Goal: Task Accomplishment & Management: Manage account settings

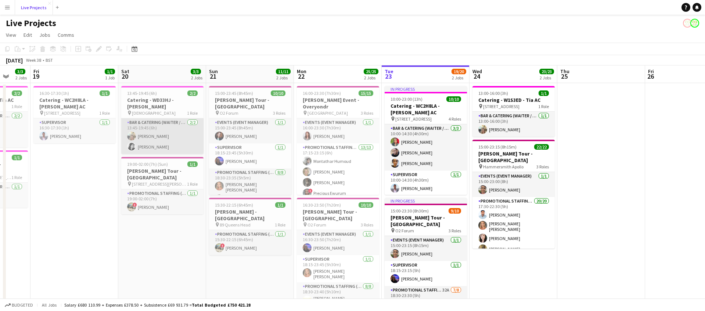
scroll to position [0, 234]
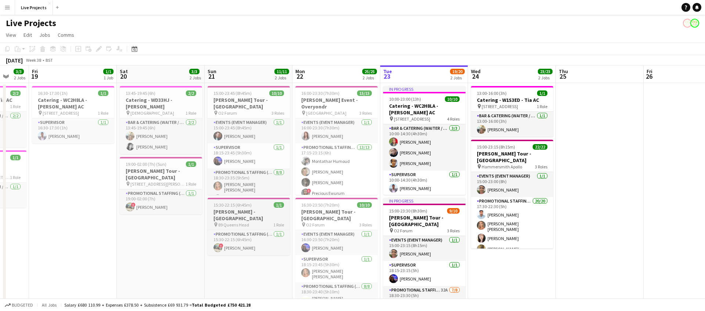
click at [251, 213] on h3 "[PERSON_NAME] - [GEOGRAPHIC_DATA]" at bounding box center [248, 214] width 82 height 13
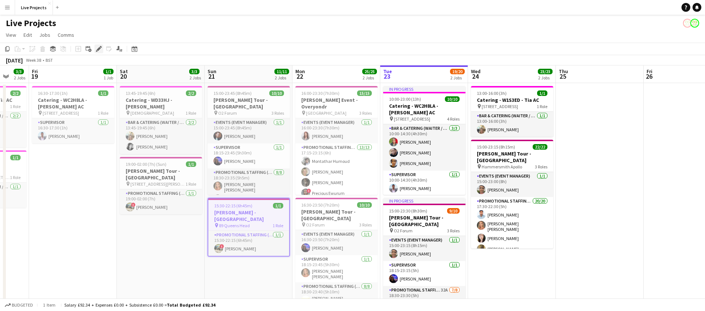
click at [98, 50] on icon at bounding box center [99, 49] width 4 height 4
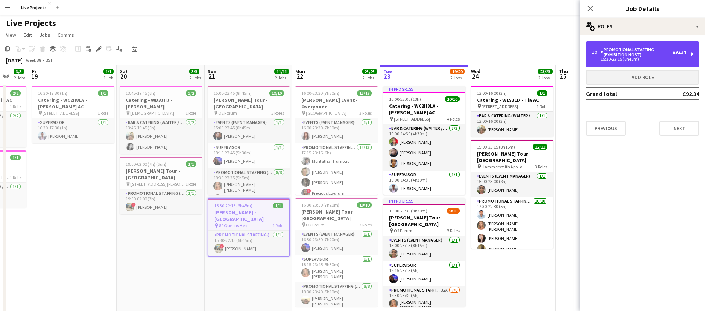
drag, startPoint x: 649, startPoint y: 55, endPoint x: 622, endPoint y: 84, distance: 39.7
click at [649, 55] on div "Promotional Staffing (Exhibition Host)" at bounding box center [636, 52] width 72 height 10
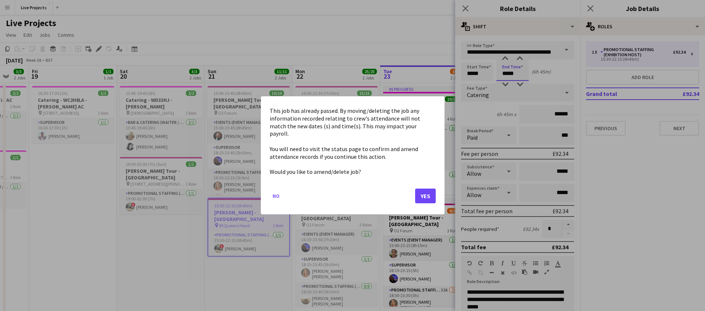
click at [515, 74] on body "Menu Boards Boards Boards All jobs Status Workforce Workforce My Workforce Recr…" at bounding box center [352, 166] width 705 height 333
drag, startPoint x: 417, startPoint y: 193, endPoint x: 424, endPoint y: 187, distance: 8.8
click at [418, 192] on button "Yes" at bounding box center [425, 196] width 21 height 15
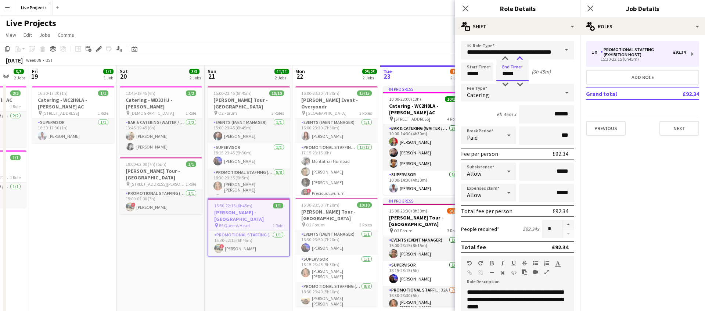
type input "*****"
drag, startPoint x: 520, startPoint y: 58, endPoint x: 522, endPoint y: 64, distance: 6.8
click at [520, 58] on div at bounding box center [519, 58] width 15 height 7
click at [464, 6] on icon "Close pop-in" at bounding box center [465, 9] width 6 height 6
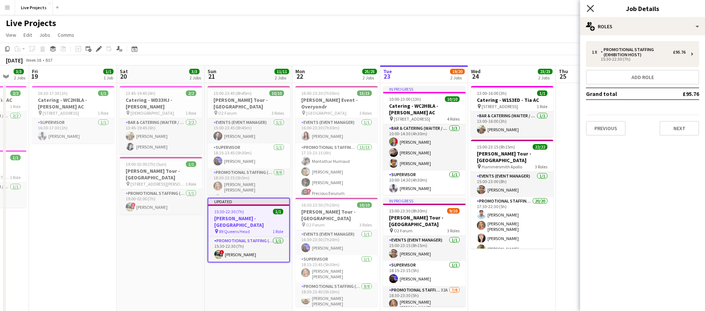
click at [590, 6] on icon "Close pop-in" at bounding box center [589, 8] width 7 height 7
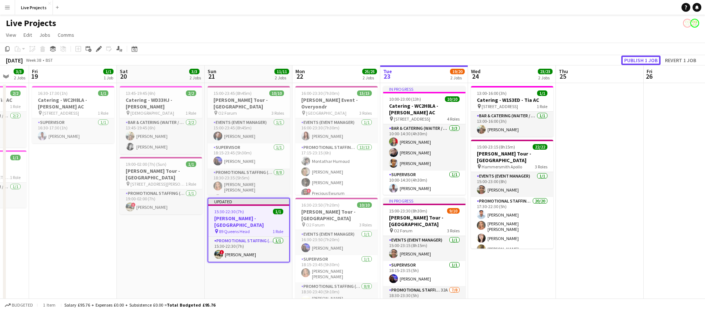
click at [635, 59] on button "Publish 1 job" at bounding box center [640, 60] width 39 height 10
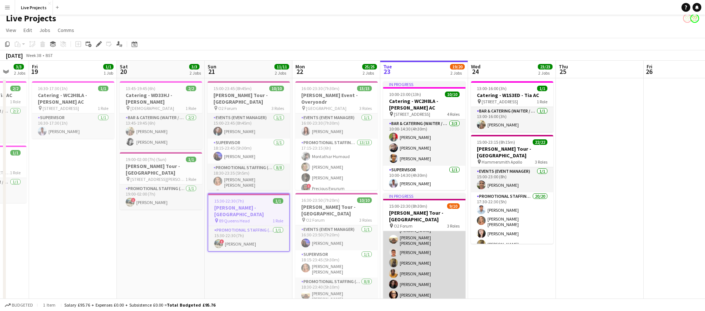
scroll to position [0, 232]
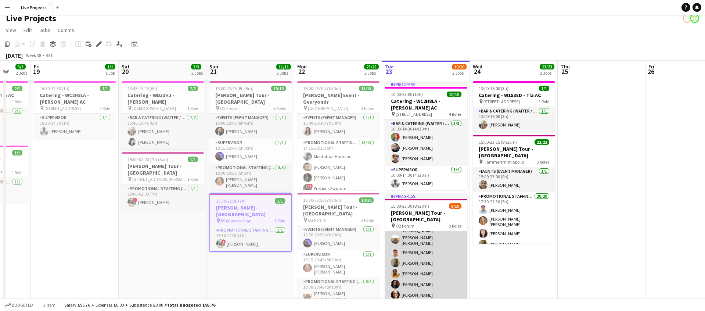
click at [432, 269] on app-card-role "Promotional Staffing (Exhibition Host) 32A [DATE] 18:30-23:30 (5h) [PERSON_NAME…" at bounding box center [426, 261] width 82 height 104
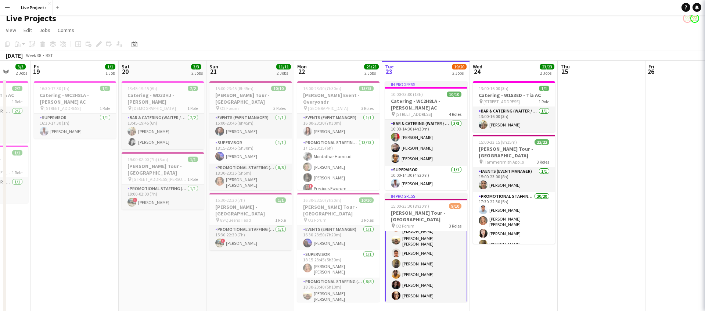
scroll to position [73, 0]
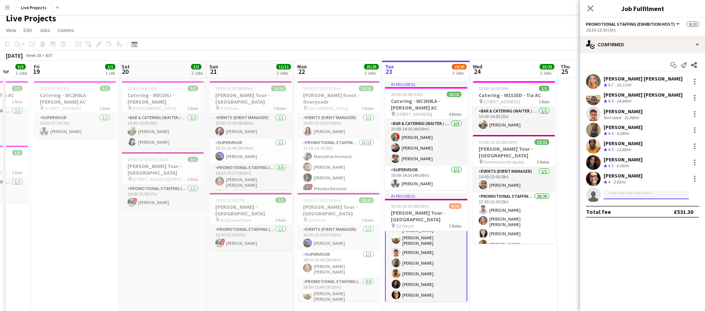
click at [627, 195] on input at bounding box center [645, 194] width 85 height 9
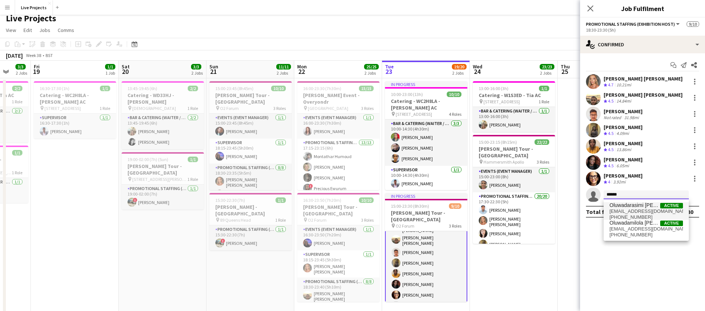
type input "******"
click at [632, 207] on span "Oluwadarasimi [PERSON_NAME]" at bounding box center [634, 205] width 51 height 6
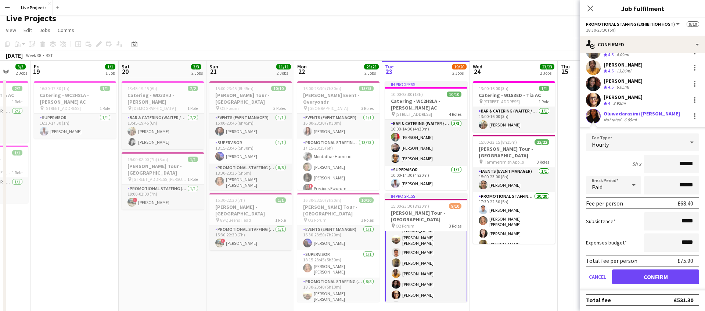
scroll to position [79, 0]
click at [670, 279] on button "Confirm" at bounding box center [655, 275] width 87 height 15
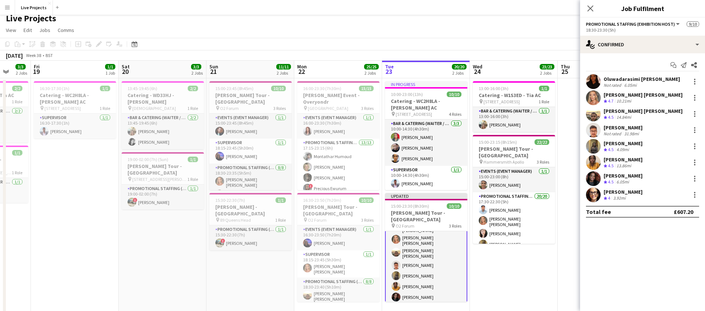
scroll to position [0, 0]
click at [590, 7] on icon "Close pop-in" at bounding box center [589, 8] width 7 height 7
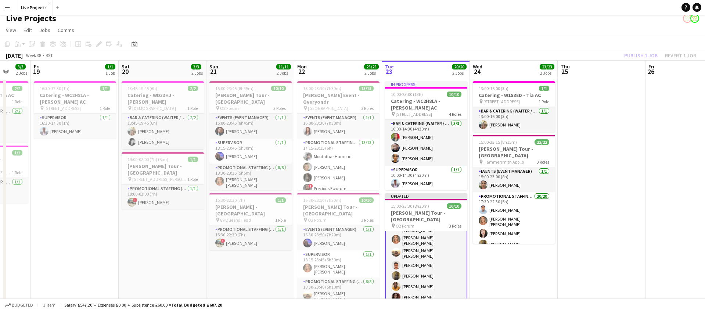
click at [637, 55] on div "Publish 1 job Revert 1 job" at bounding box center [660, 56] width 90 height 10
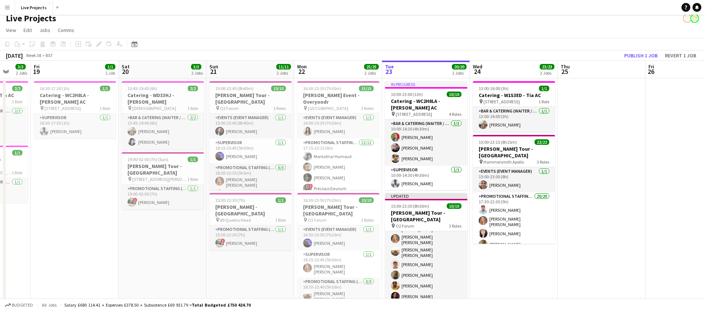
scroll to position [72, 0]
click at [637, 55] on button "Publish 1 job" at bounding box center [640, 56] width 39 height 10
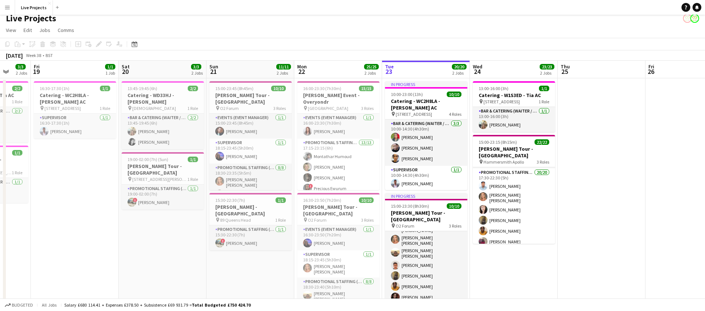
scroll to position [0, 0]
click at [168, 176] on div "pin [STREET_ADDRESS][PERSON_NAME]" at bounding box center [163, 179] width 82 height 6
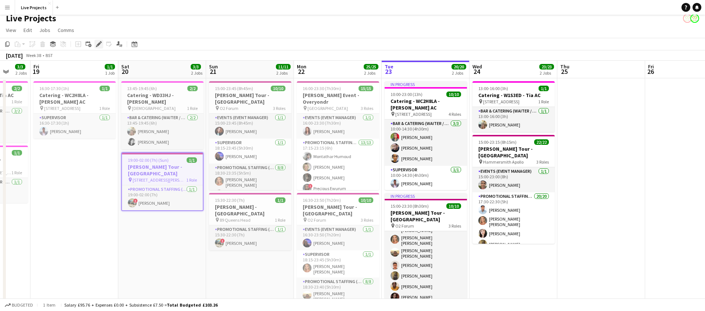
drag, startPoint x: 99, startPoint y: 44, endPoint x: 99, endPoint y: 51, distance: 6.6
click at [99, 44] on icon at bounding box center [99, 44] width 4 height 4
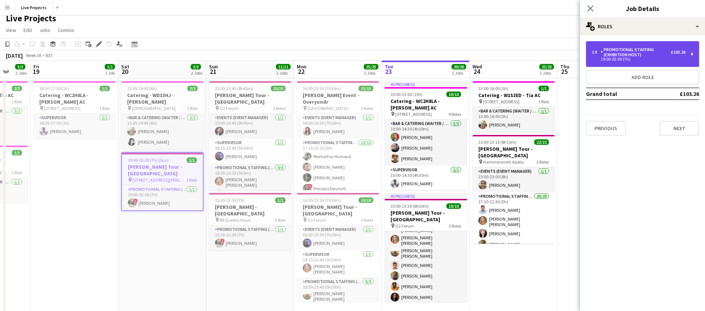
click at [634, 48] on div "Promotional Staffing (Exhibition Host)" at bounding box center [635, 52] width 70 height 10
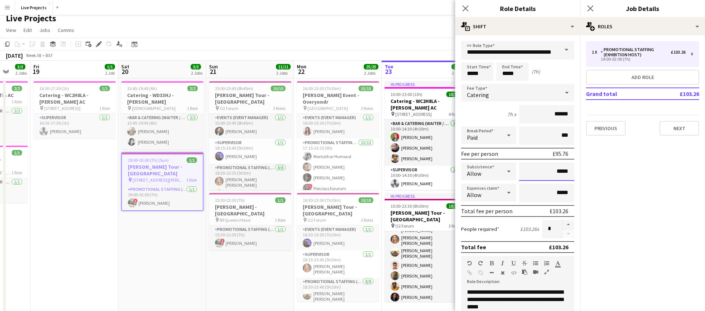
drag, startPoint x: 568, startPoint y: 171, endPoint x: 558, endPoint y: 170, distance: 10.3
click at [558, 170] on input "*****" at bounding box center [546, 171] width 55 height 18
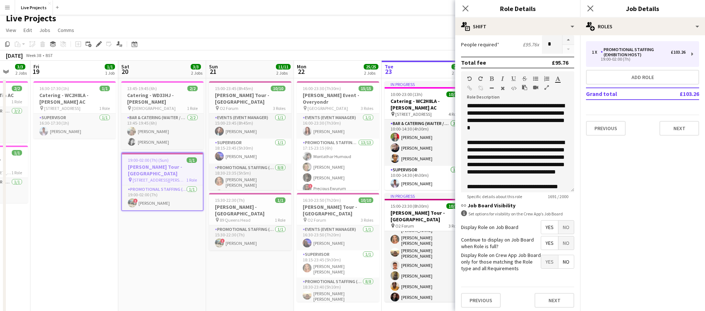
scroll to position [187, 0]
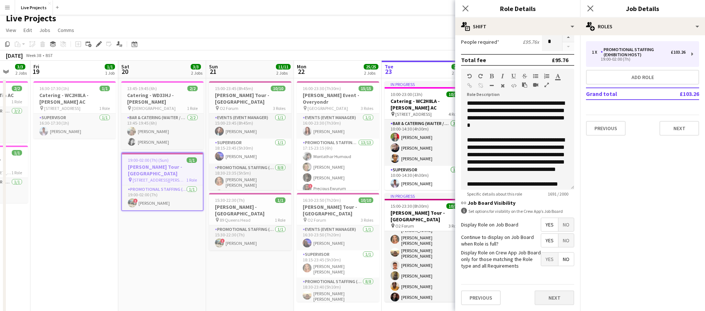
type input "*****"
drag, startPoint x: 549, startPoint y: 296, endPoint x: 531, endPoint y: 227, distance: 71.8
click at [549, 296] on button "Next" at bounding box center [554, 297] width 40 height 15
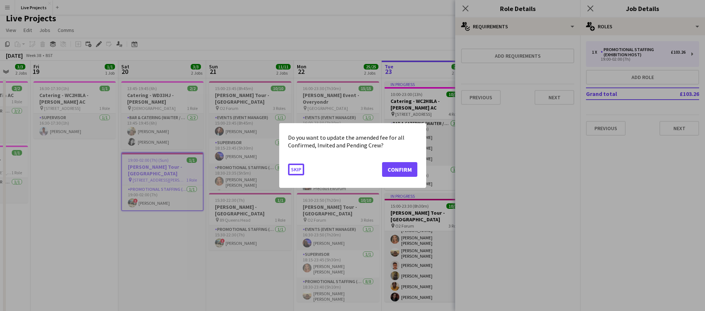
scroll to position [0, 0]
click at [402, 170] on button "Confirm" at bounding box center [399, 169] width 35 height 15
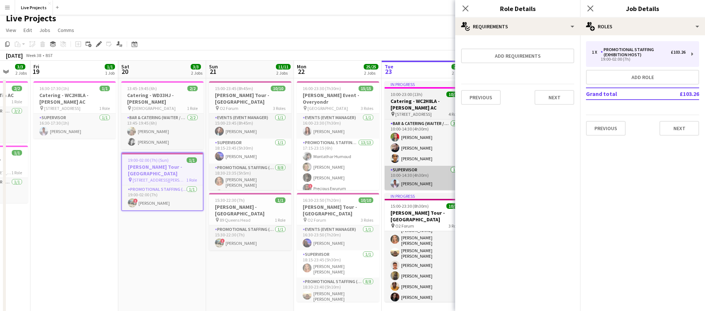
scroll to position [5, 0]
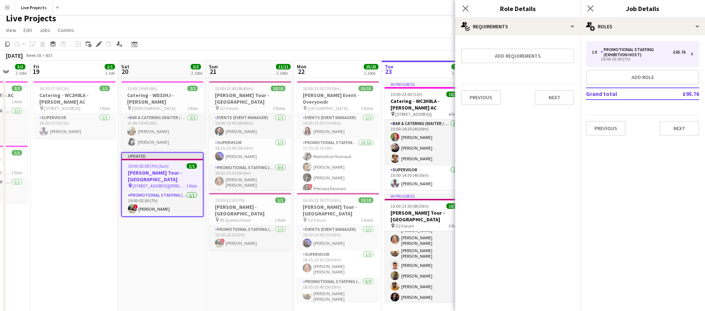
drag, startPoint x: 465, startPoint y: 6, endPoint x: 510, endPoint y: 11, distance: 45.1
click at [465, 6] on icon "Close pop-in" at bounding box center [465, 9] width 6 height 6
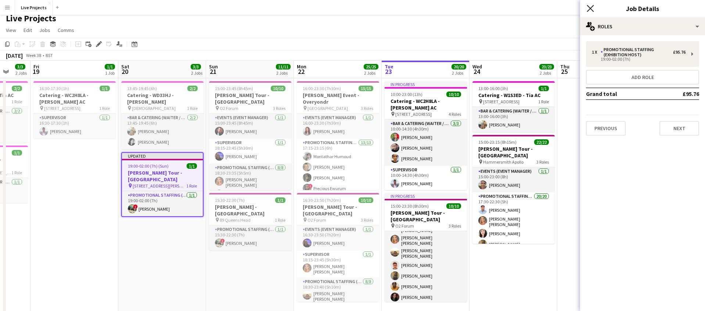
click at [589, 7] on icon "Close pop-in" at bounding box center [589, 8] width 7 height 7
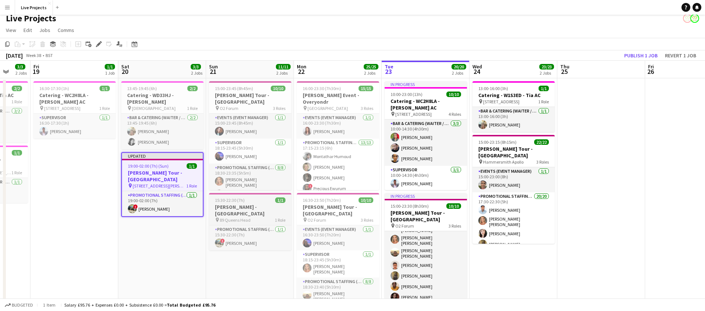
click at [260, 206] on h3 "[PERSON_NAME] - [GEOGRAPHIC_DATA]" at bounding box center [250, 209] width 82 height 13
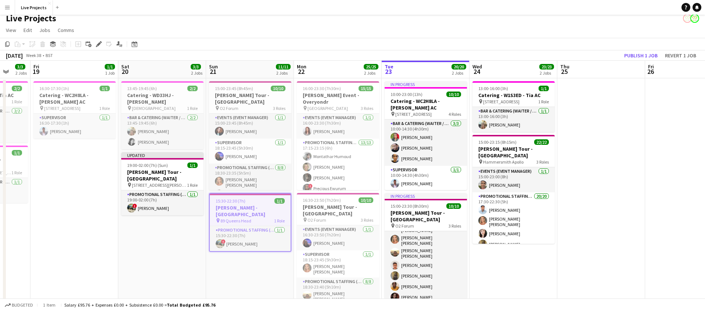
scroll to position [0, 232]
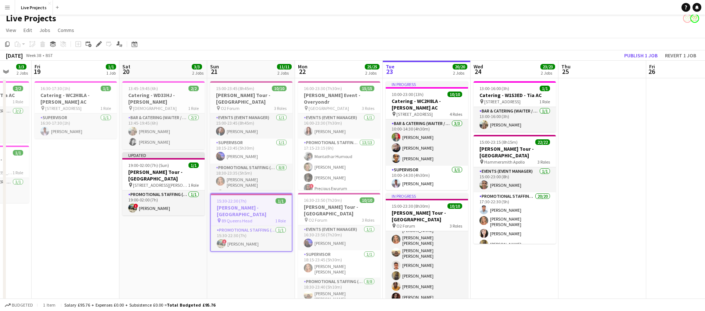
drag, startPoint x: 99, startPoint y: 43, endPoint x: 132, endPoint y: 59, distance: 36.3
click at [99, 43] on icon at bounding box center [99, 44] width 4 height 4
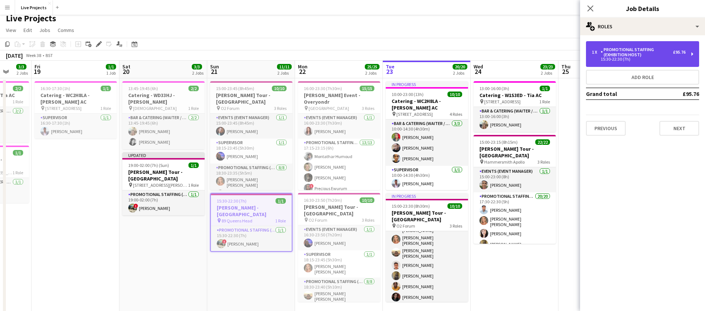
click at [636, 52] on div "Promotional Staffing (Exhibition Host)" at bounding box center [636, 52] width 72 height 10
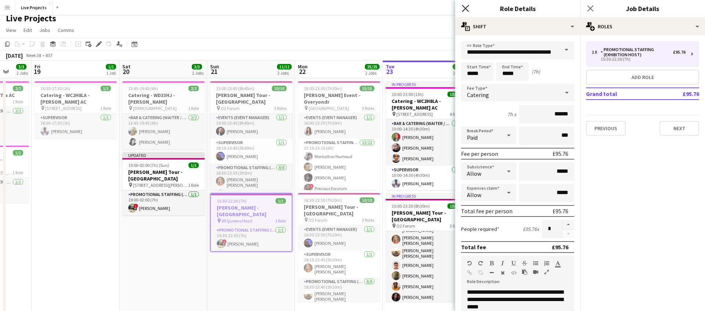
drag, startPoint x: 464, startPoint y: 6, endPoint x: 471, endPoint y: 8, distance: 6.6
click at [465, 6] on icon "Close pop-in" at bounding box center [464, 8] width 7 height 7
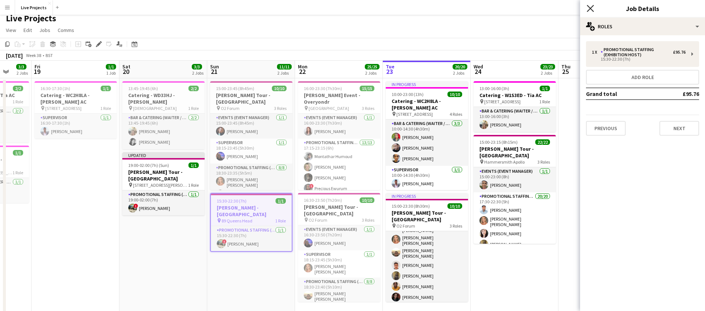
click at [590, 9] on icon at bounding box center [589, 8] width 7 height 7
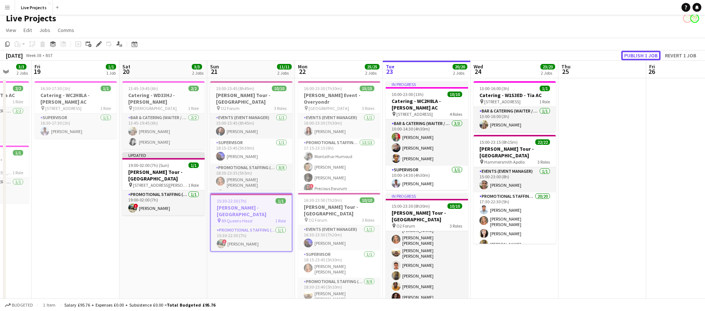
click at [639, 53] on button "Publish 1 job" at bounding box center [640, 56] width 39 height 10
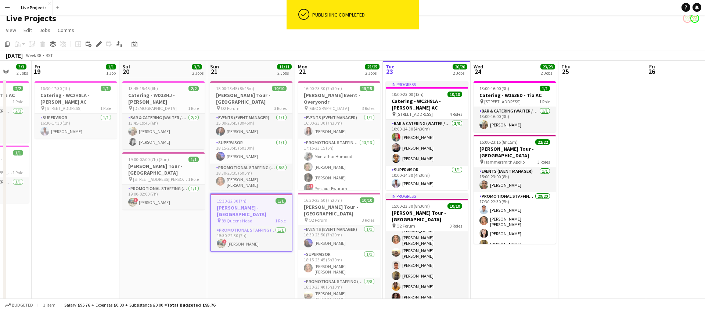
click at [268, 209] on h3 "[PERSON_NAME] - [GEOGRAPHIC_DATA]" at bounding box center [251, 210] width 81 height 13
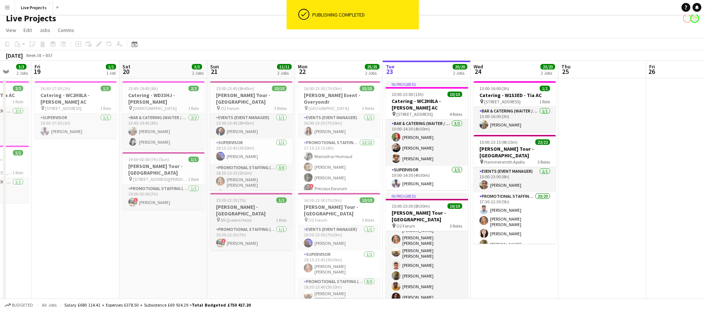
click at [268, 207] on h3 "[PERSON_NAME] - [GEOGRAPHIC_DATA]" at bounding box center [251, 209] width 82 height 13
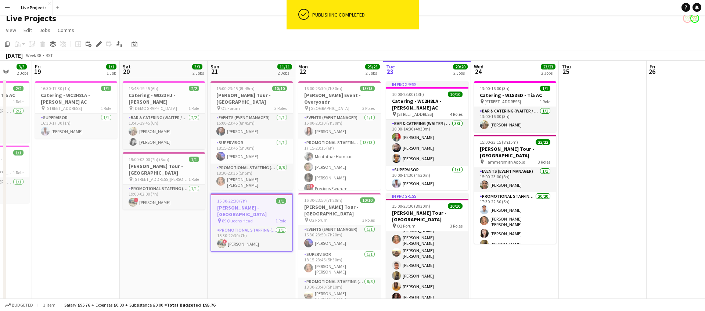
click at [98, 45] on icon at bounding box center [99, 44] width 4 height 4
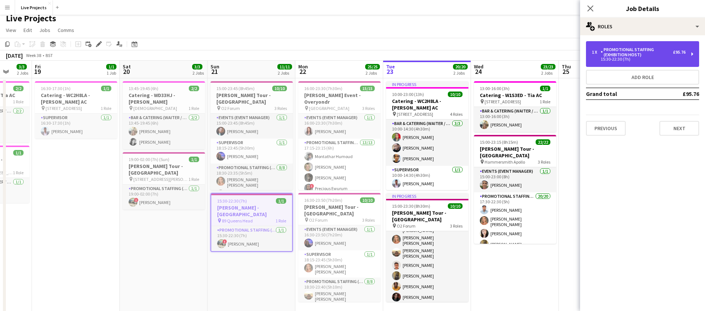
click at [627, 47] on div "Promotional Staffing (Exhibition Host)" at bounding box center [636, 52] width 72 height 10
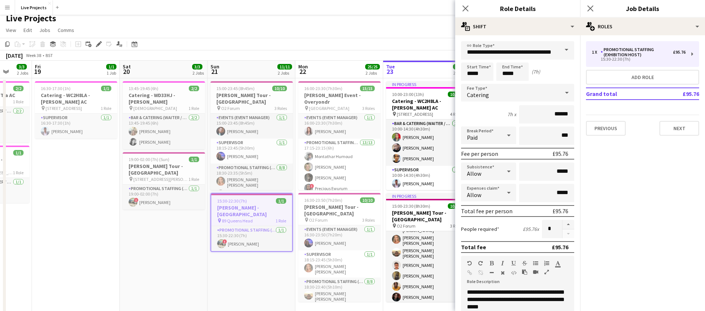
drag, startPoint x: 466, startPoint y: 7, endPoint x: 518, endPoint y: 12, distance: 53.1
click at [466, 7] on icon "Close pop-in" at bounding box center [465, 9] width 6 height 6
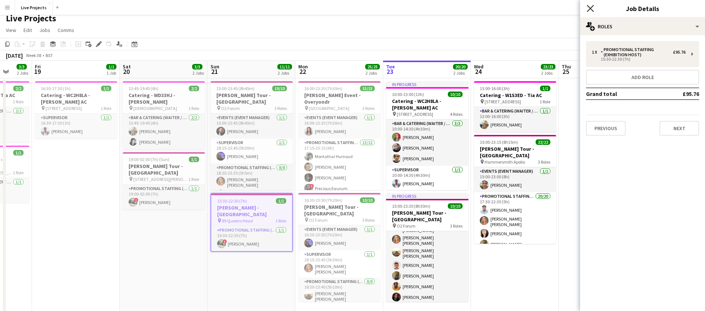
click at [587, 7] on icon "Close pop-in" at bounding box center [589, 8] width 7 height 7
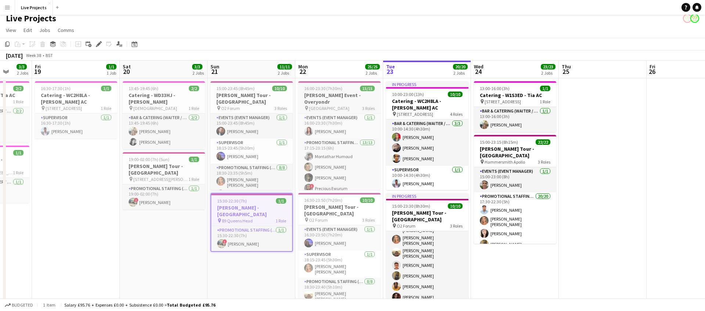
click at [342, 105] on span "[GEOGRAPHIC_DATA]" at bounding box center [329, 108] width 40 height 6
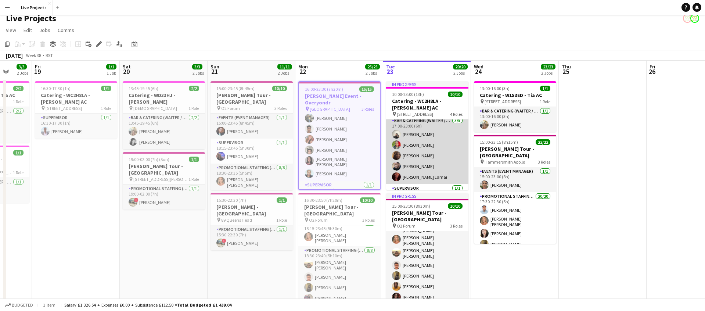
scroll to position [74, 0]
click at [432, 146] on app-card-role "Bar & Catering (Waiter / waitress) [DATE] 17:00-23:00 (6h) [PERSON_NAME] [PERSO…" at bounding box center [427, 151] width 82 height 68
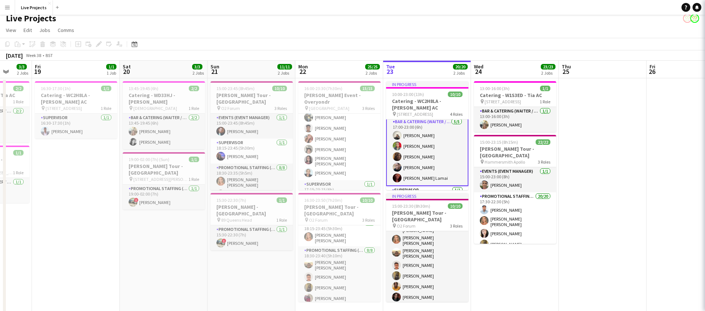
scroll to position [75, 0]
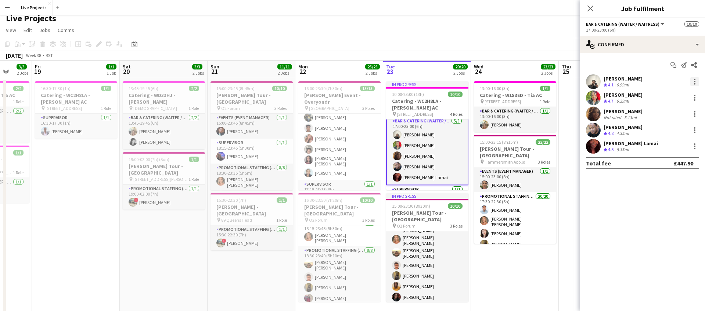
click at [695, 78] on div at bounding box center [694, 81] width 9 height 9
click at [666, 165] on span "Remove" at bounding box center [658, 165] width 22 height 6
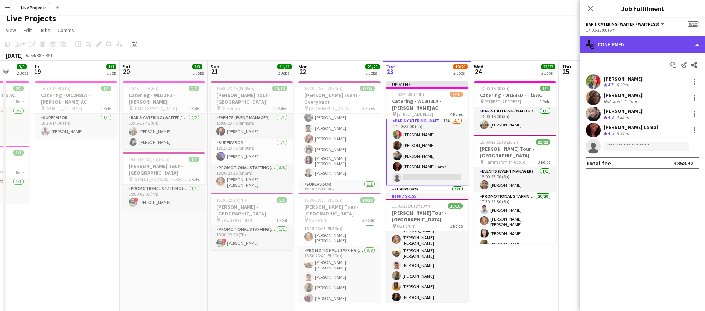
click at [640, 45] on div "single-neutral-actions-check-2 Confirmed" at bounding box center [642, 45] width 125 height 18
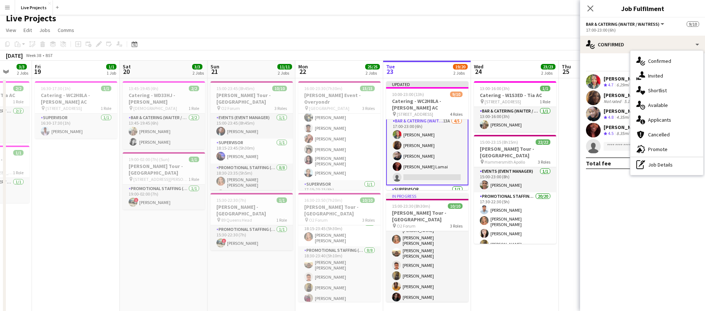
click at [660, 118] on span "Applicants" at bounding box center [659, 119] width 23 height 7
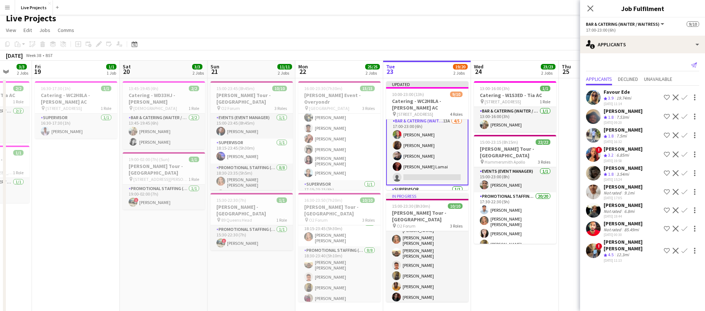
click at [694, 64] on icon at bounding box center [694, 64] width 6 height 5
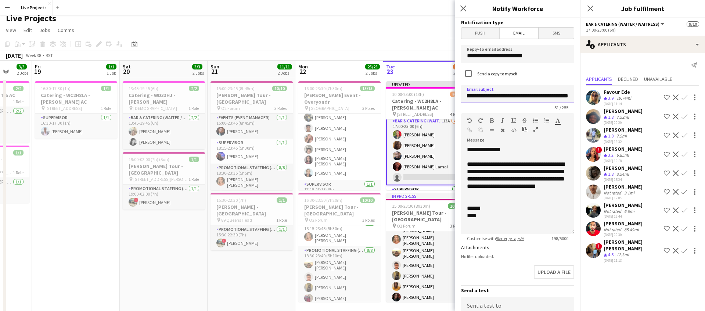
scroll to position [0, 29]
drag, startPoint x: 556, startPoint y: 95, endPoint x: 574, endPoint y: 94, distance: 18.4
click at [575, 94] on form "**********" at bounding box center [517, 222] width 125 height 408
type input "**********"
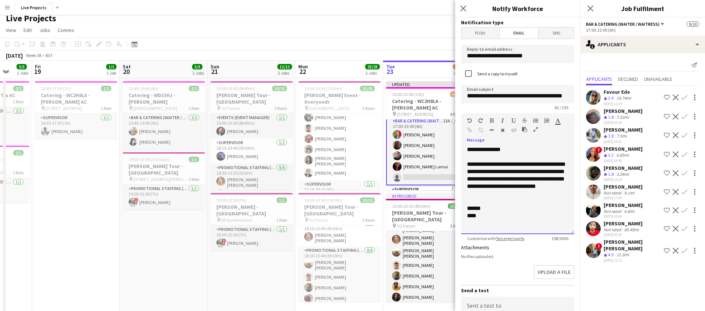
scroll to position [0, 0]
click at [525, 172] on div "**********" at bounding box center [517, 178] width 101 height 37
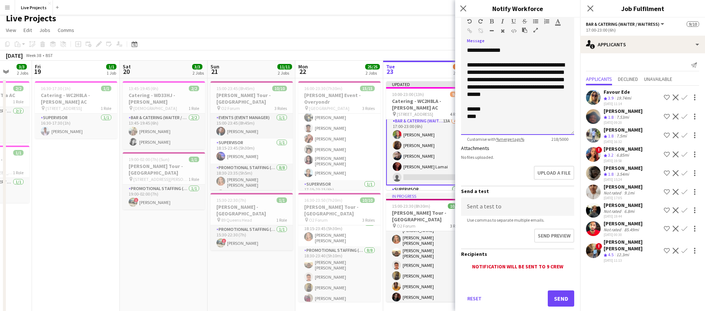
scroll to position [115, 0]
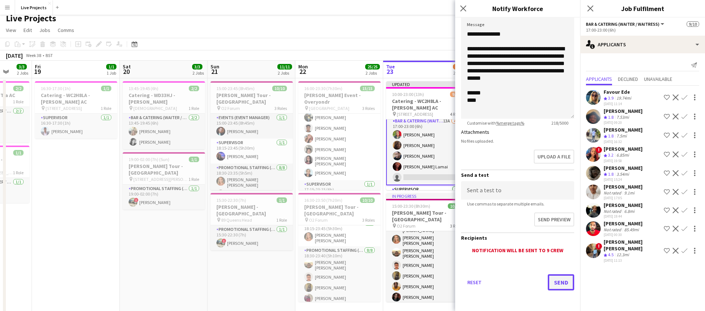
click at [562, 279] on button "Send" at bounding box center [560, 282] width 26 height 16
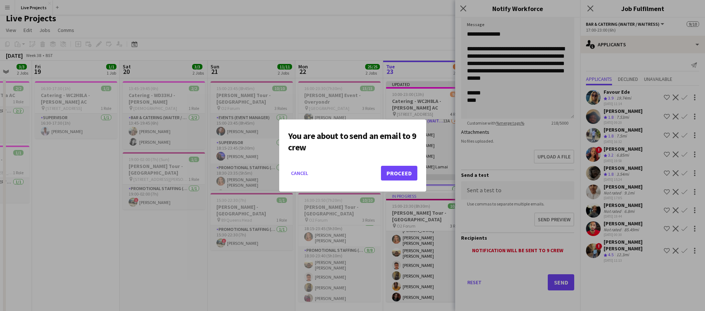
scroll to position [0, 0]
click at [404, 173] on button "Proceed" at bounding box center [399, 173] width 36 height 15
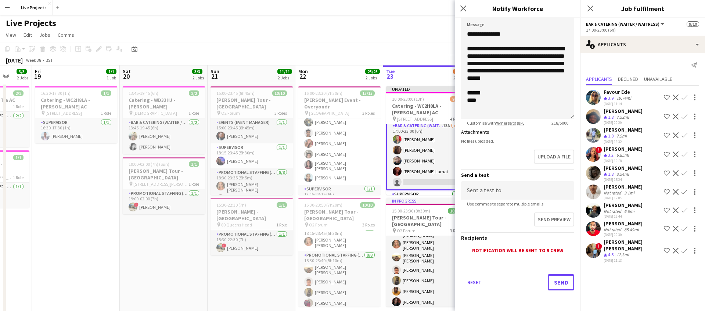
scroll to position [5, 0]
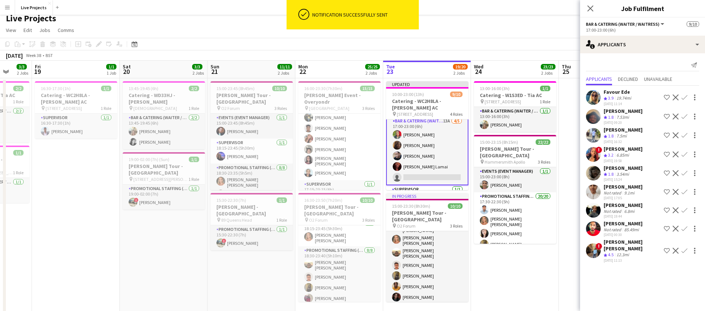
click at [436, 159] on app-card-role "Bar & Catering (Waiter / waitress) 13A [DATE] 17:00-23:00 (6h) [PERSON_NAME] At…" at bounding box center [427, 150] width 82 height 69
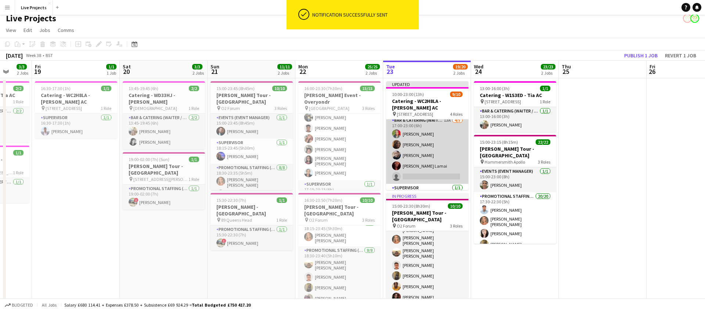
scroll to position [74, 0]
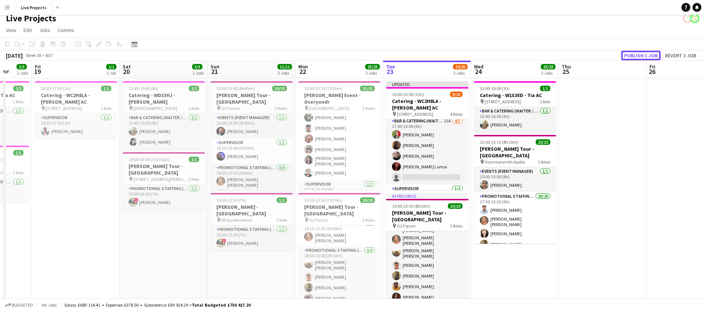
click at [642, 55] on button "Publish 1 job" at bounding box center [640, 56] width 39 height 10
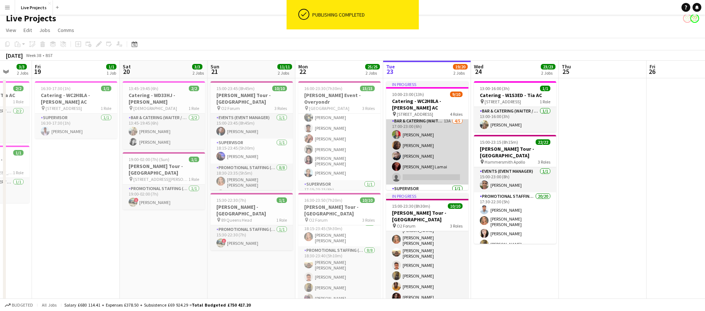
click at [439, 163] on app-card-role "Bar & Catering (Waiter / waitress) 13A [DATE] 17:00-23:00 (6h) [PERSON_NAME] At…" at bounding box center [427, 151] width 82 height 68
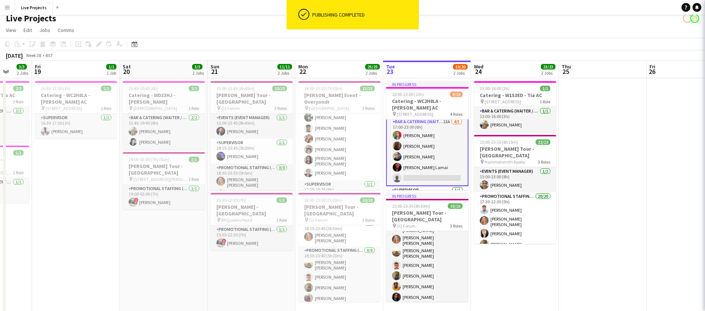
scroll to position [75, 0]
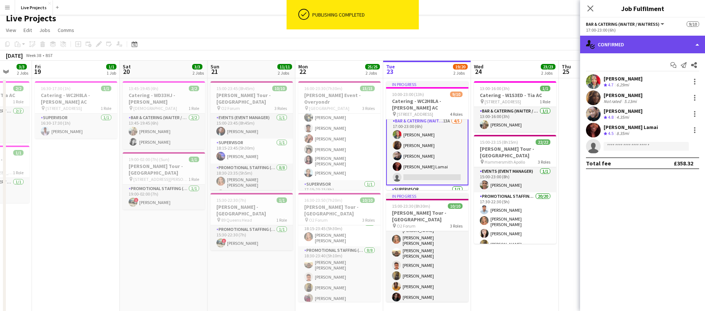
click at [649, 46] on div "single-neutral-actions-check-2 Confirmed" at bounding box center [642, 45] width 125 height 18
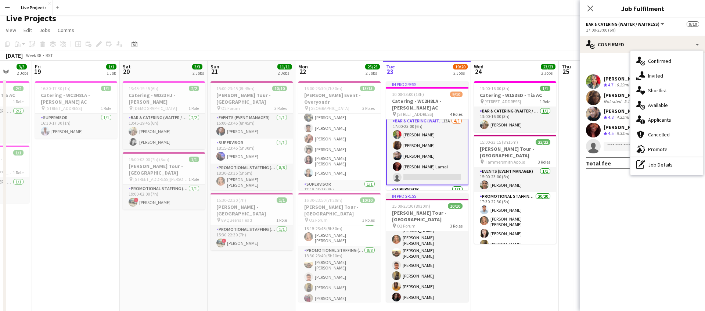
click at [655, 147] on span "Promote" at bounding box center [657, 149] width 19 height 7
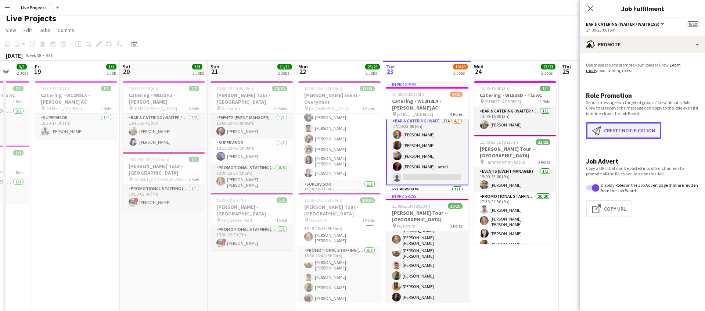
click at [620, 131] on button "Create notification Create notification" at bounding box center [623, 130] width 75 height 17
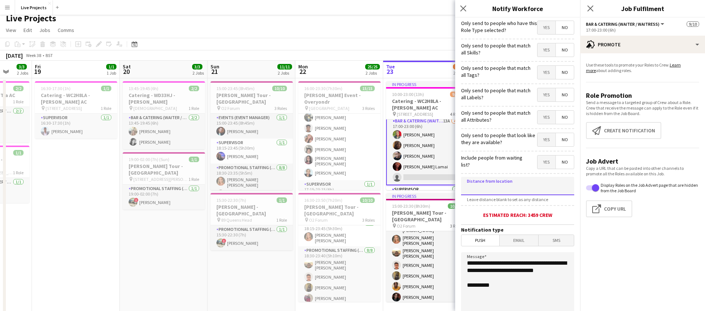
click at [517, 187] on input at bounding box center [517, 186] width 113 height 18
type input "*****"
click at [514, 239] on span "Email" at bounding box center [518, 240] width 39 height 11
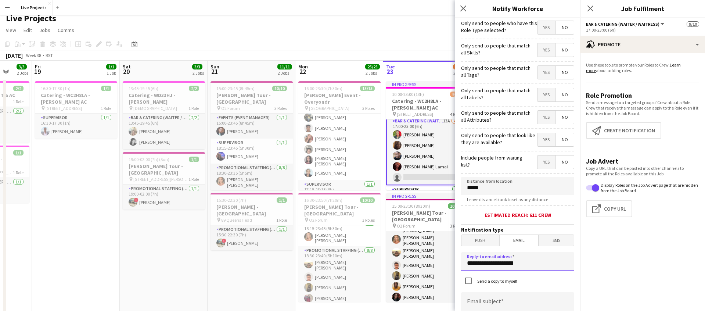
drag, startPoint x: 522, startPoint y: 262, endPoint x: 466, endPoint y: 261, distance: 56.2
click at [466, 261] on input "**********" at bounding box center [517, 261] width 113 height 18
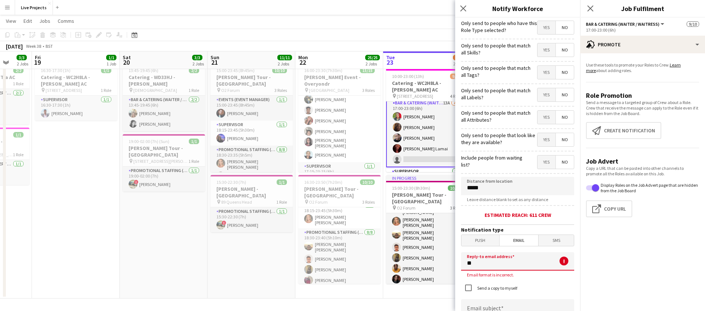
scroll to position [22, 0]
type input "*"
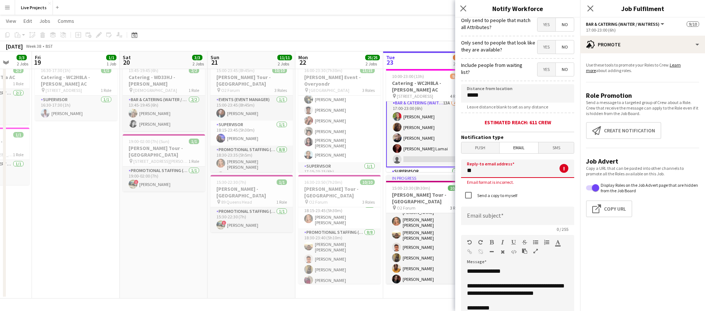
scroll to position [0, 254]
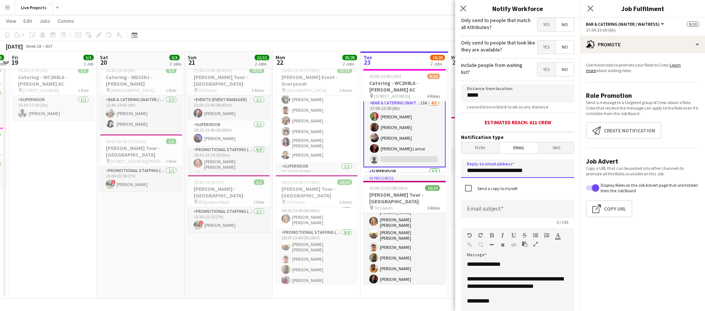
type input "**********"
click at [490, 210] on input at bounding box center [517, 208] width 113 height 18
click at [461, 209] on input "**********" at bounding box center [517, 208] width 113 height 18
click at [533, 210] on input "**********" at bounding box center [517, 208] width 113 height 18
click at [497, 211] on input "**********" at bounding box center [517, 208] width 113 height 18
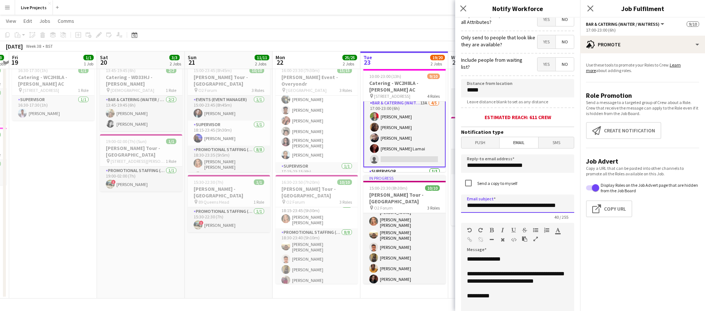
scroll to position [139, 0]
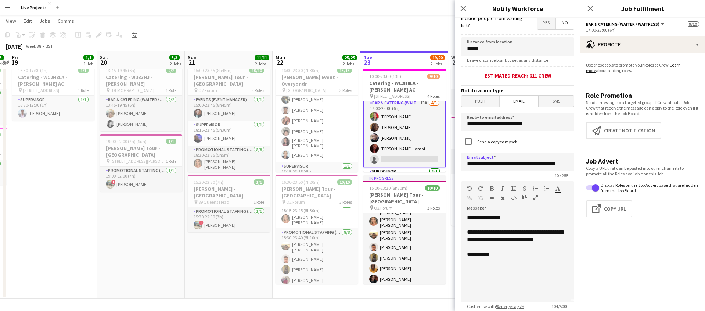
type input "**********"
click at [507, 263] on div "**********" at bounding box center [517, 258] width 113 height 88
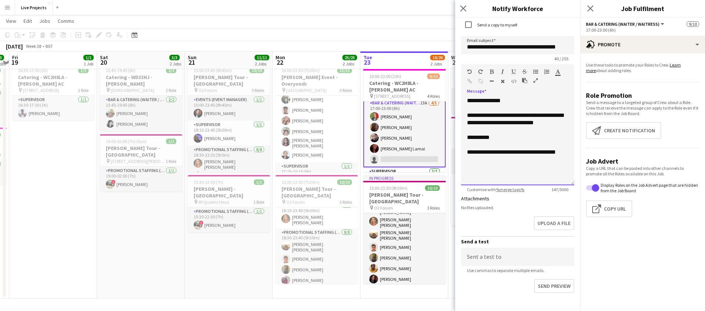
scroll to position [295, 0]
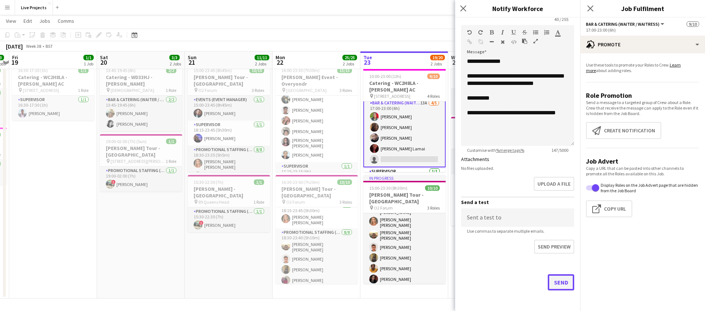
click at [557, 283] on button "Send" at bounding box center [560, 282] width 26 height 16
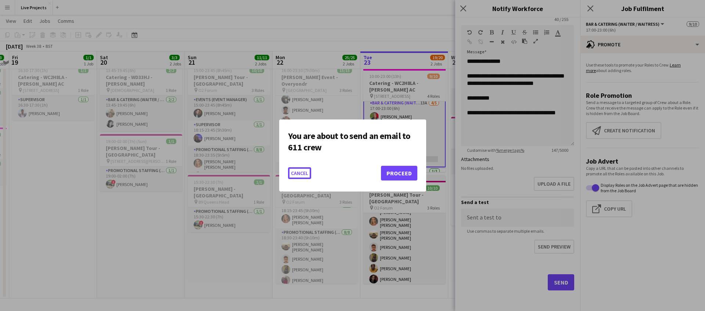
scroll to position [0, 0]
click at [410, 175] on button "Proceed" at bounding box center [399, 173] width 36 height 15
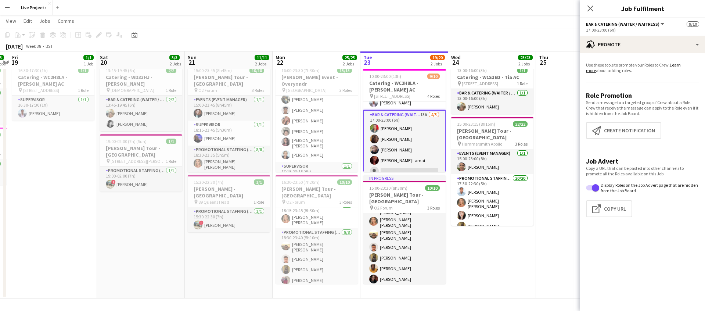
scroll to position [70, 0]
click at [411, 155] on app-card-role "Bar & Catering (Waiter / waitress) 13A [DATE] 17:00-23:00 (6h) [PERSON_NAME] At…" at bounding box center [404, 136] width 82 height 69
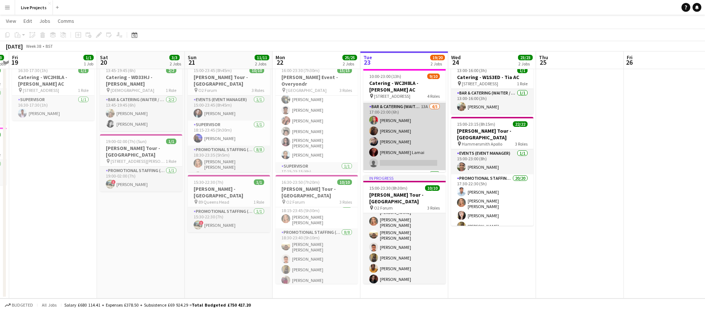
click at [410, 151] on app-card-role "Bar & Catering (Waiter / waitress) 13A [DATE] 17:00-23:00 (6h) [PERSON_NAME] At…" at bounding box center [404, 136] width 82 height 68
click at [408, 148] on app-card-role "Bar & Catering (Waiter / waitress) 13A [DATE] 17:00-23:00 (6h) [PERSON_NAME] At…" at bounding box center [404, 136] width 82 height 68
click at [405, 145] on app-card-role "Bar & Catering (Waiter / waitress) 13A [DATE] 17:00-23:00 (6h) [PERSON_NAME] At…" at bounding box center [404, 136] width 82 height 68
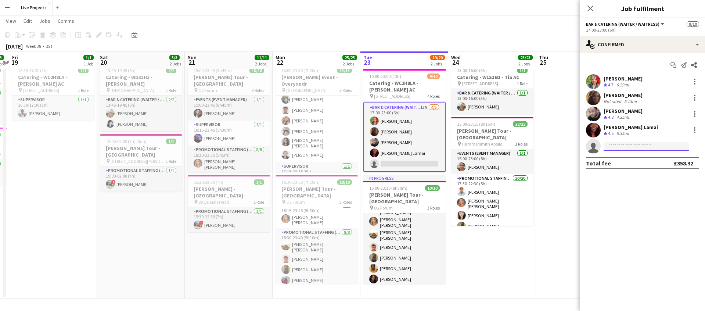
click at [612, 144] on input at bounding box center [645, 146] width 85 height 9
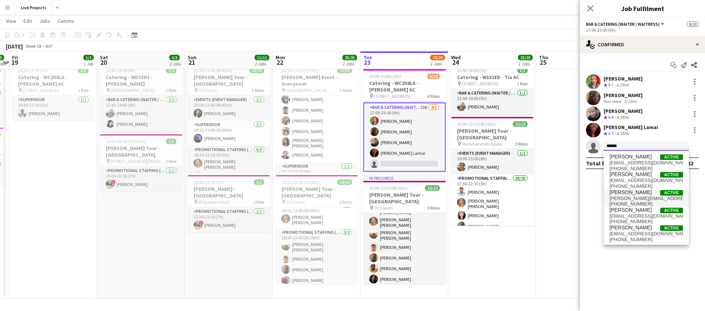
type input "******"
click at [648, 194] on span "[PERSON_NAME]" at bounding box center [630, 192] width 42 height 6
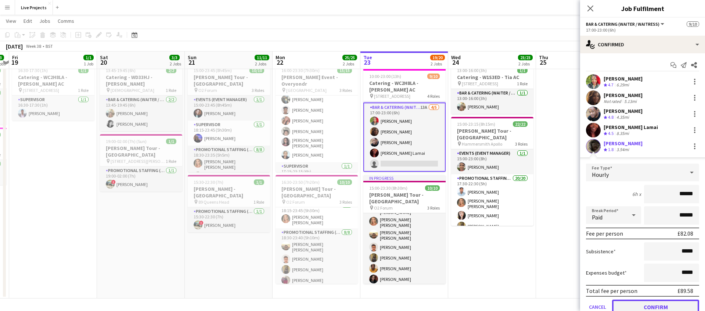
click at [664, 304] on button "Confirm" at bounding box center [655, 306] width 87 height 15
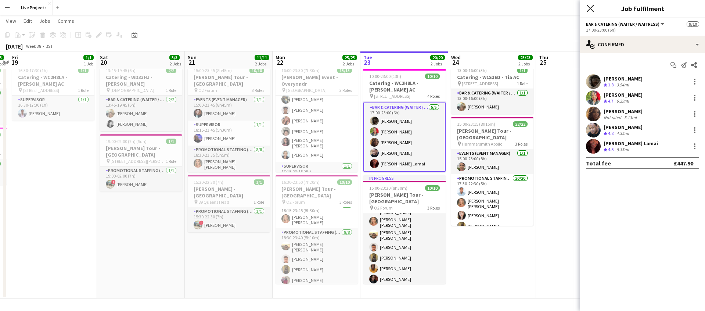
click at [589, 7] on icon at bounding box center [589, 8] width 7 height 7
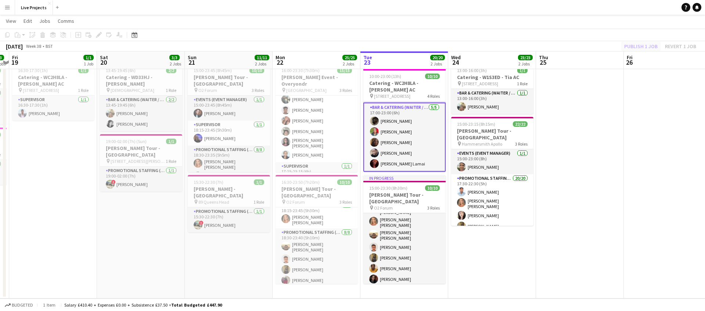
click at [632, 47] on div "Publish 1 job Revert 1 job" at bounding box center [660, 46] width 90 height 10
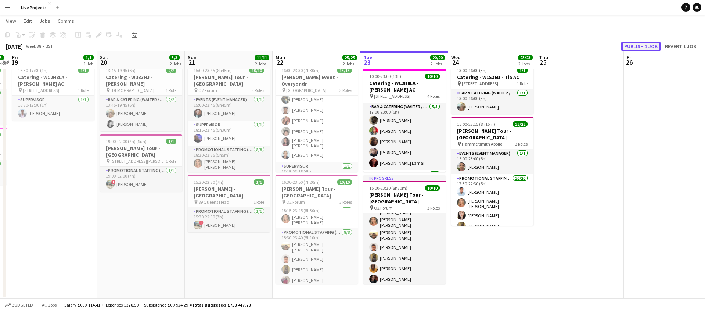
click at [632, 47] on button "Publish 1 job" at bounding box center [640, 46] width 39 height 10
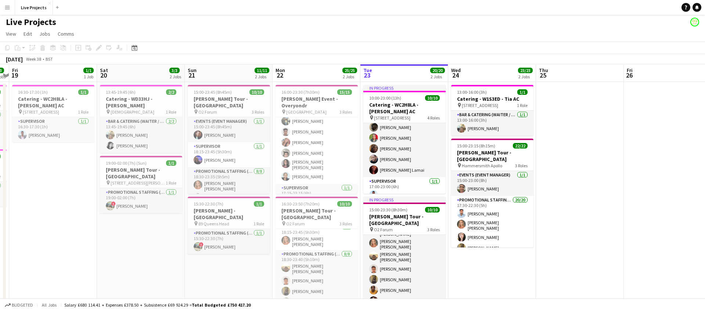
scroll to position [87, 0]
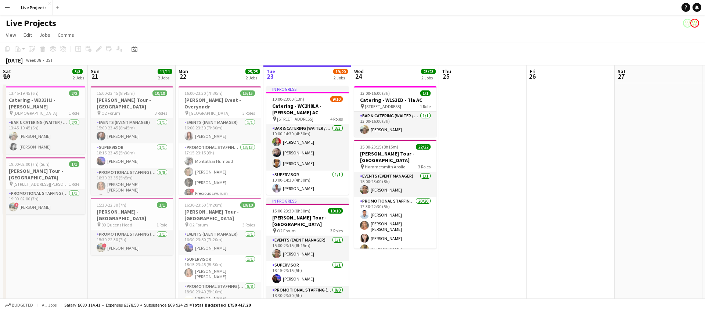
scroll to position [0, 156]
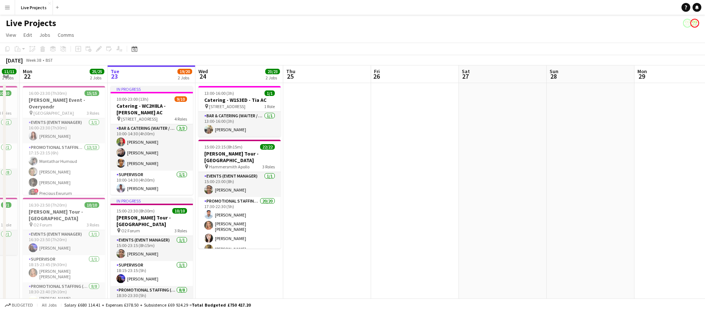
click at [7, 7] on app-icon "Menu" at bounding box center [7, 7] width 6 height 6
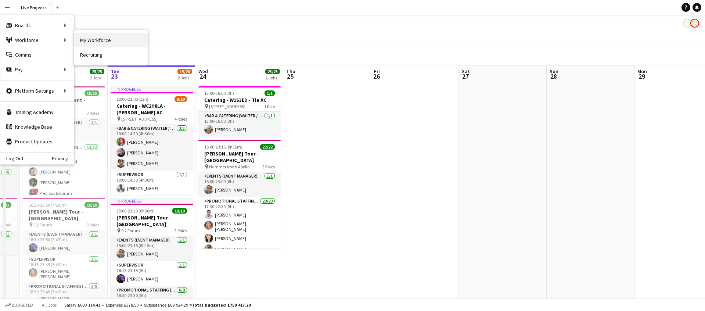
click at [111, 39] on link "My Workforce" at bounding box center [110, 40] width 73 height 15
